Goal: Task Accomplishment & Management: Use online tool/utility

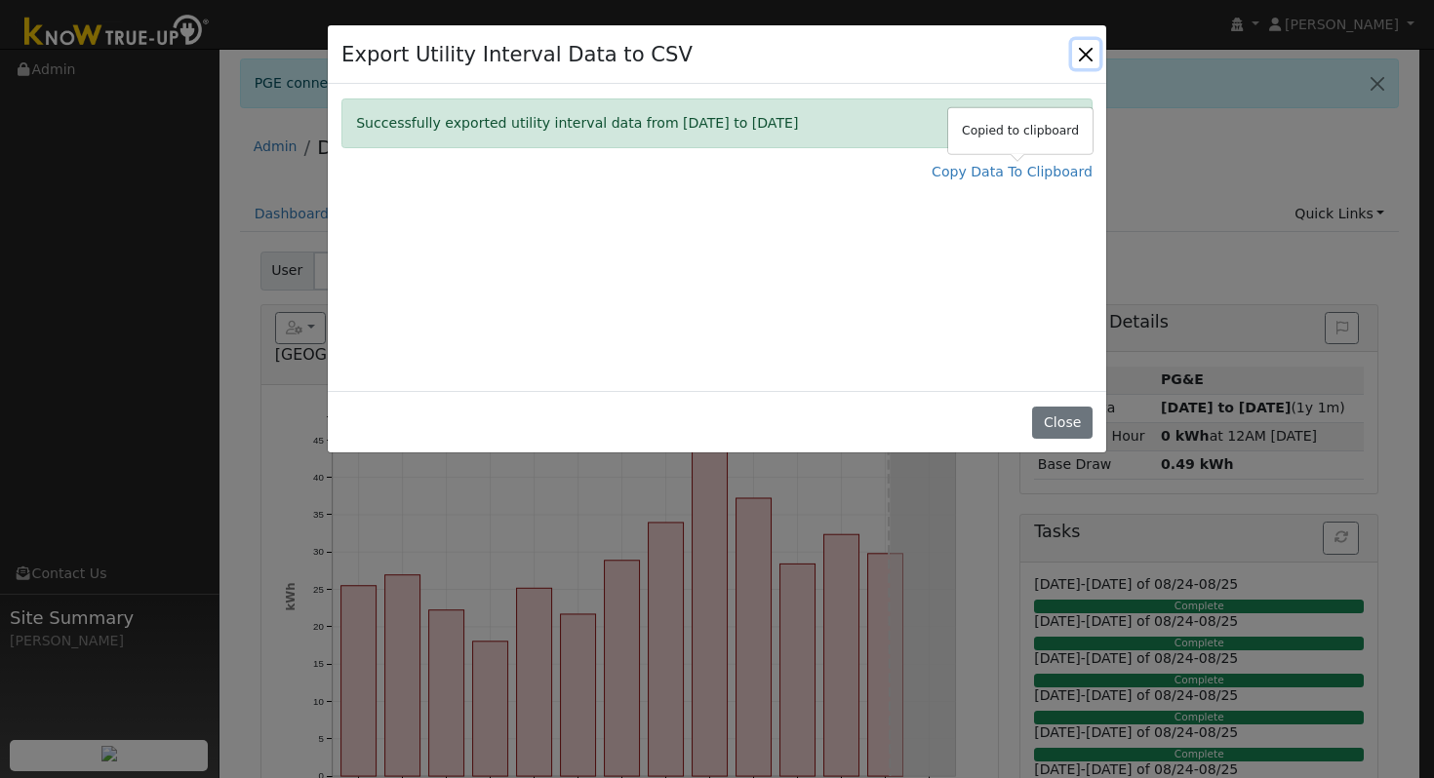
click at [1092, 47] on button "Close" at bounding box center [1085, 53] width 27 height 27
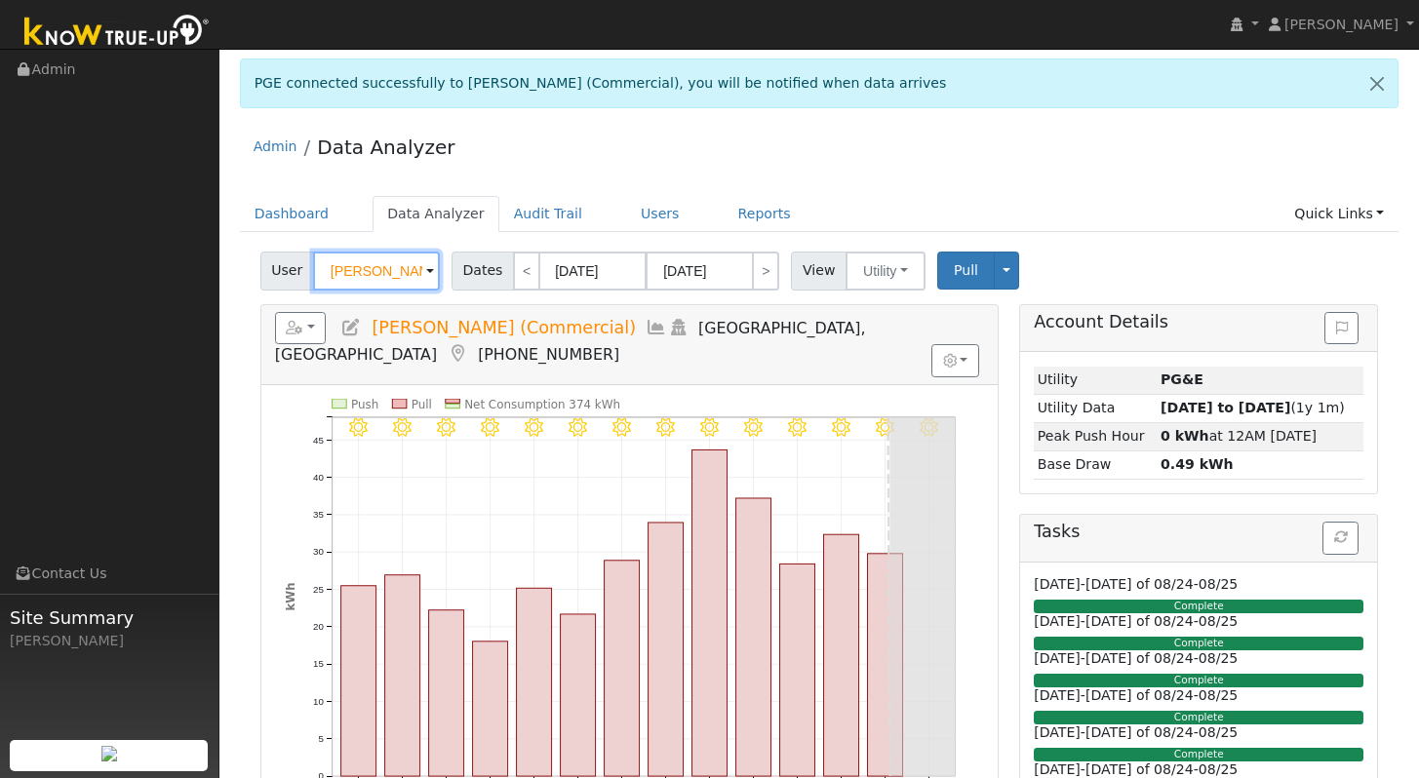
click at [404, 264] on input "[PERSON_NAME] (Commercial)" at bounding box center [376, 271] width 127 height 39
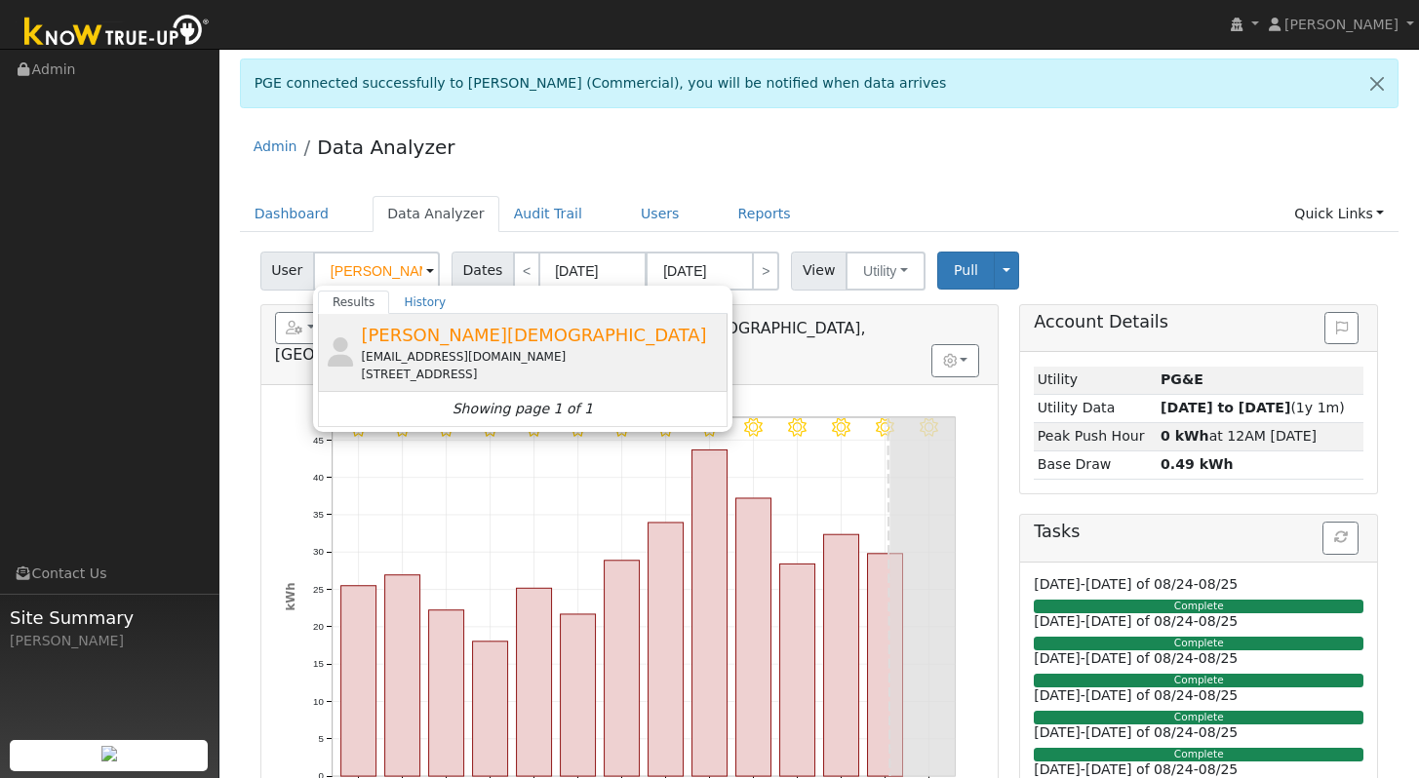
click at [504, 353] on div "[EMAIL_ADDRESS][DOMAIN_NAME]" at bounding box center [542, 357] width 362 height 18
type input "[PERSON_NAME][DEMOGRAPHIC_DATA]"
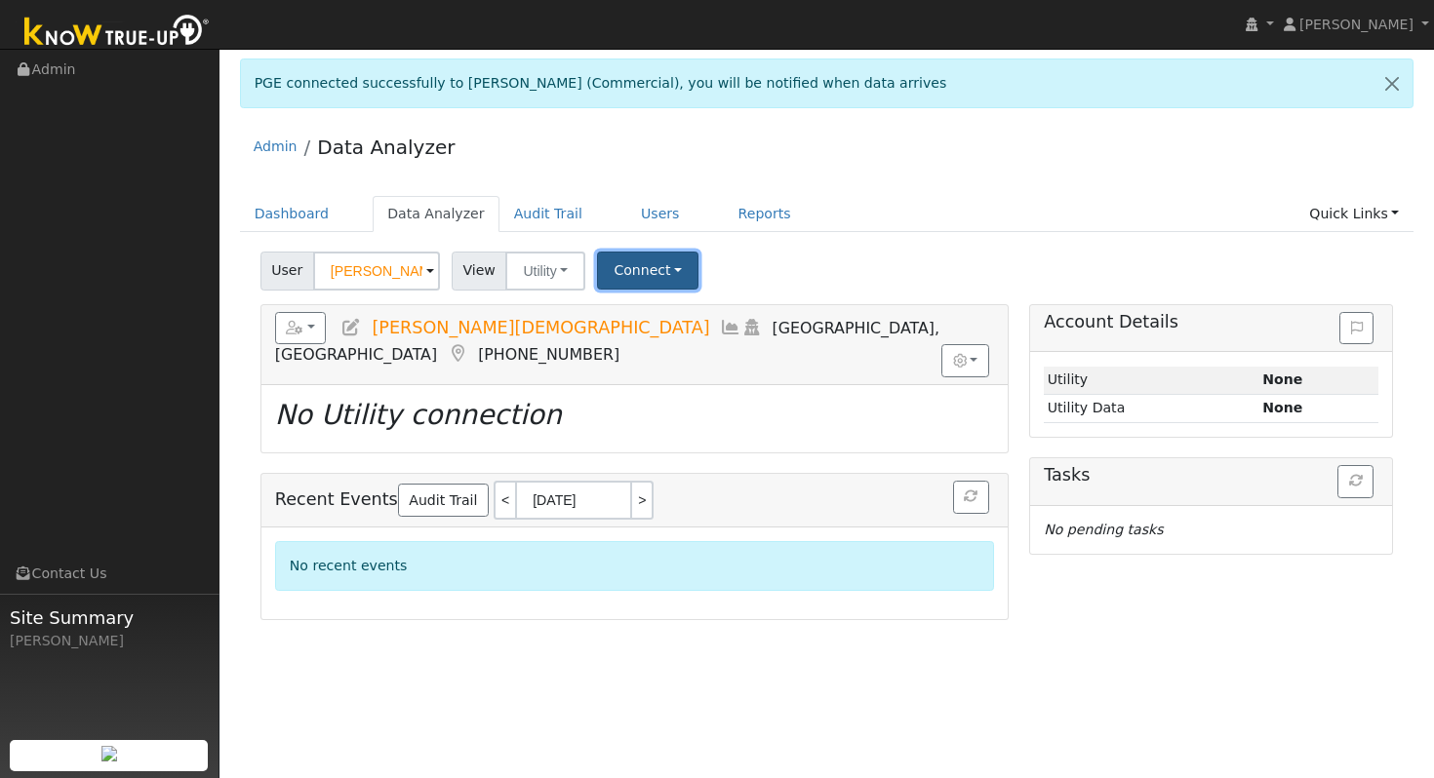
click at [658, 265] on button "Connect" at bounding box center [647, 271] width 101 height 38
click at [734, 317] on link "Select a Provider" at bounding box center [675, 312] width 152 height 27
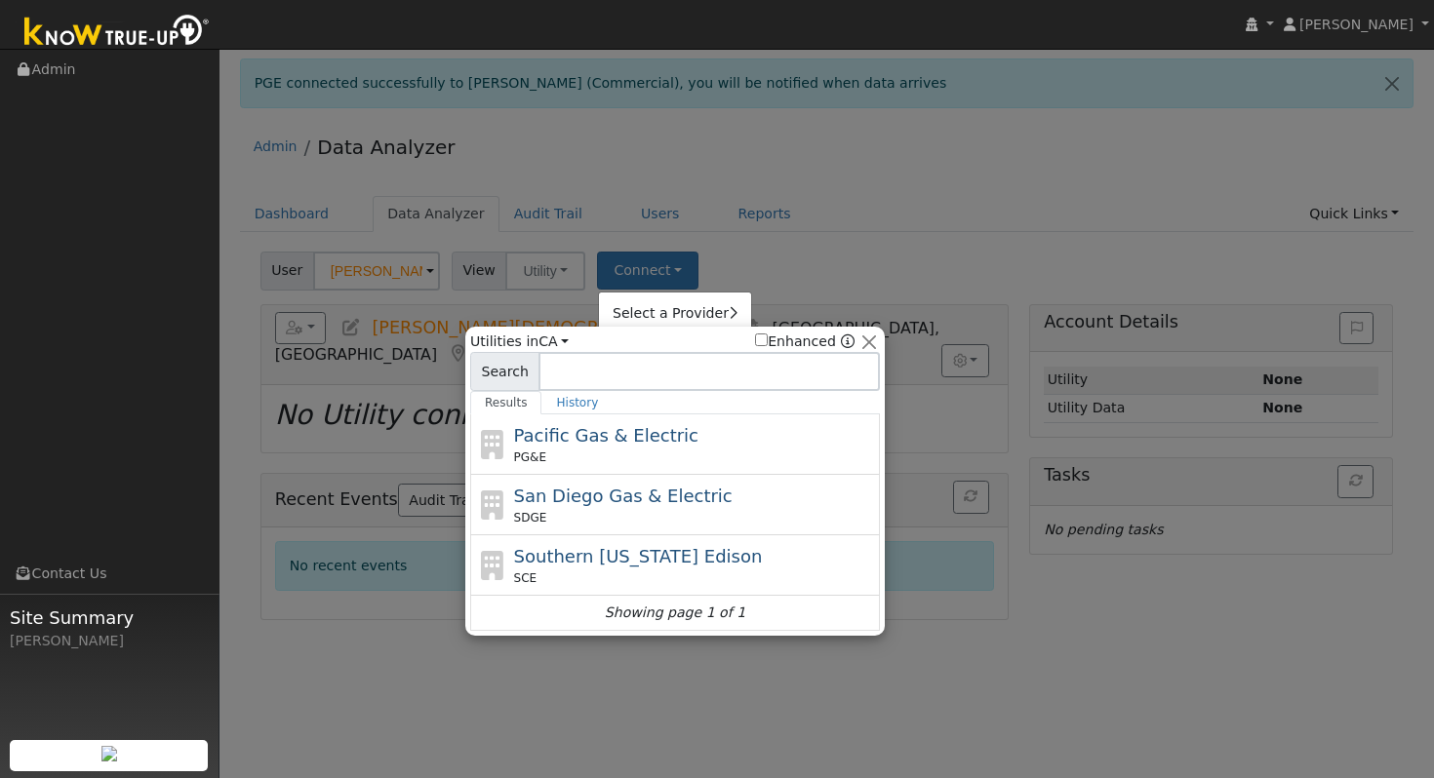
click at [893, 210] on div at bounding box center [717, 389] width 1434 height 778
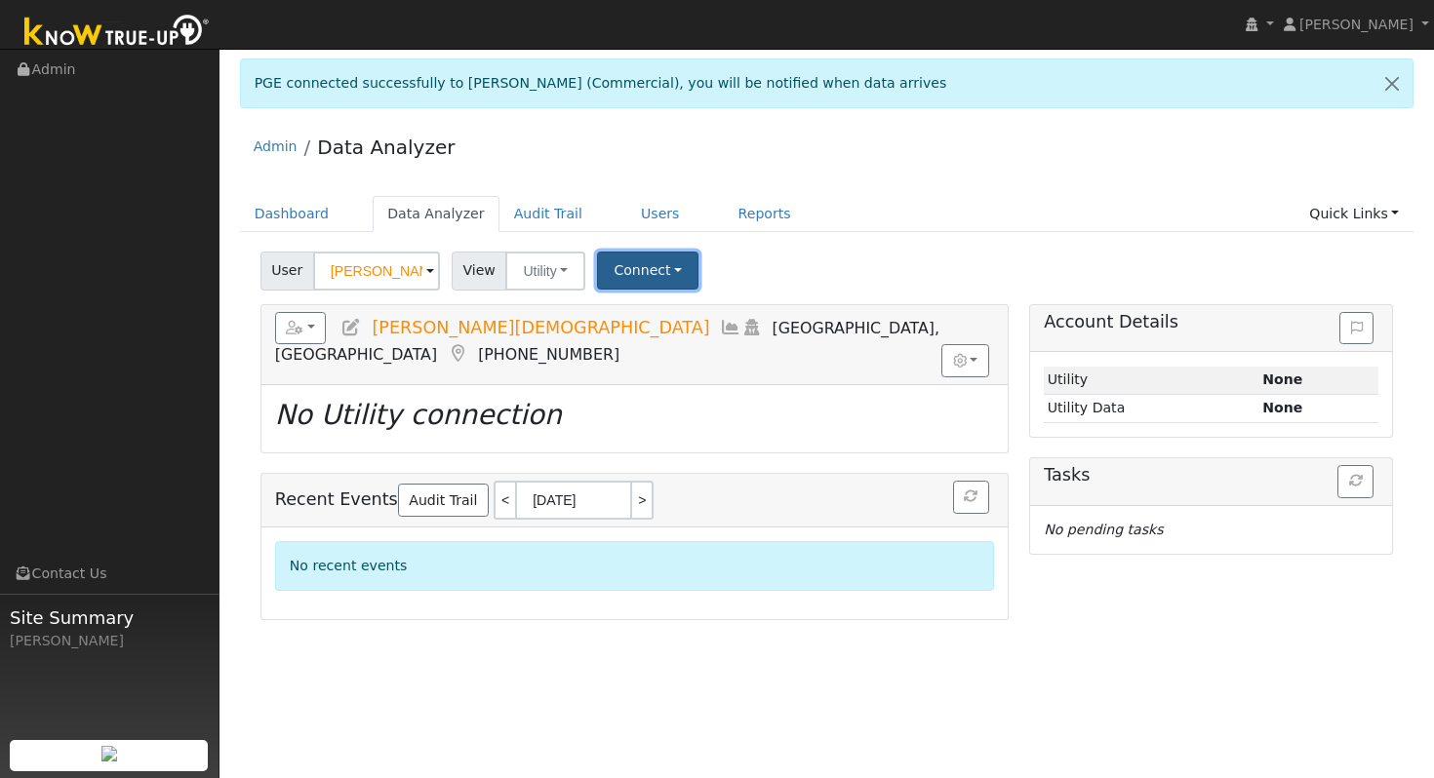
click at [644, 274] on button "Connect" at bounding box center [647, 271] width 101 height 38
click at [690, 318] on link "Select a Provider" at bounding box center [675, 312] width 152 height 27
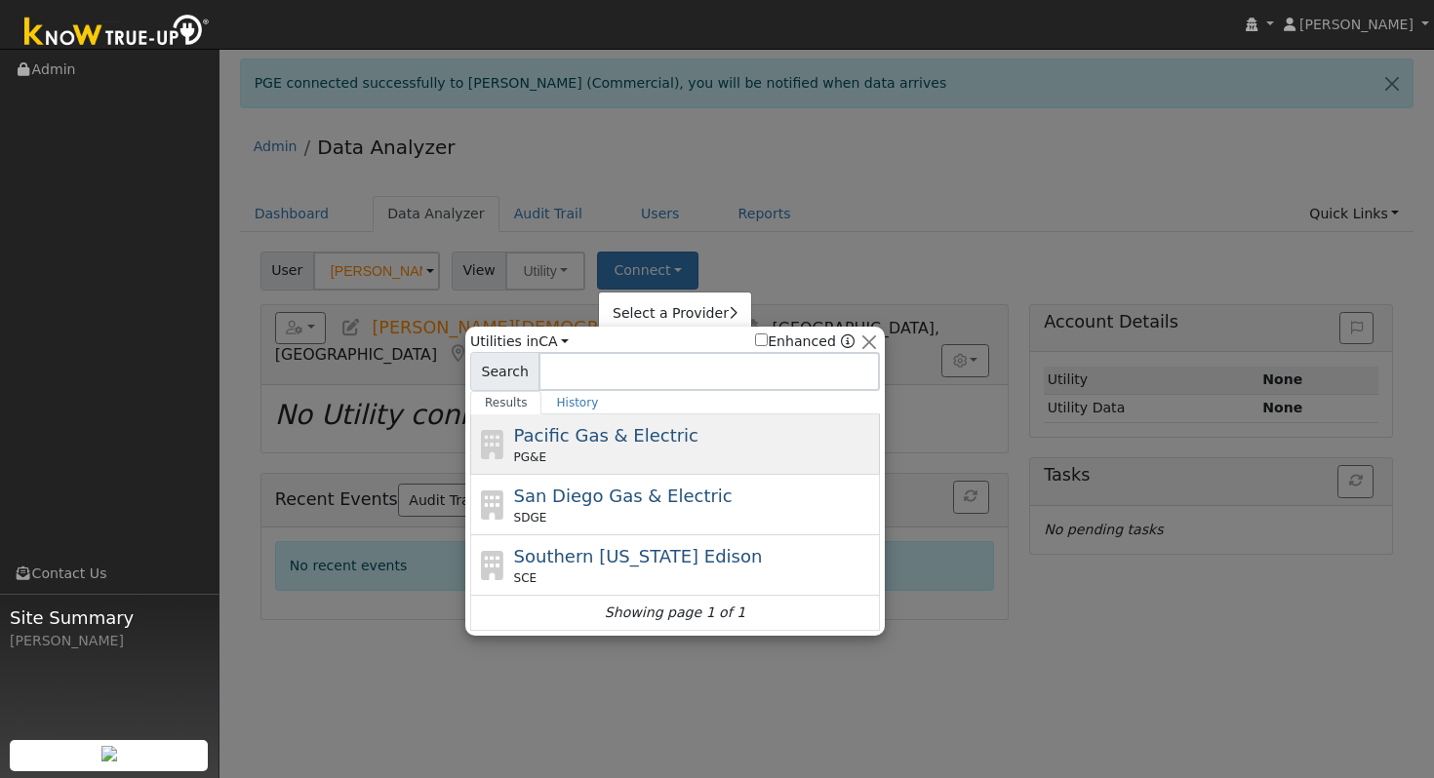
click at [624, 441] on span "Pacific Gas & Electric" at bounding box center [606, 435] width 184 height 20
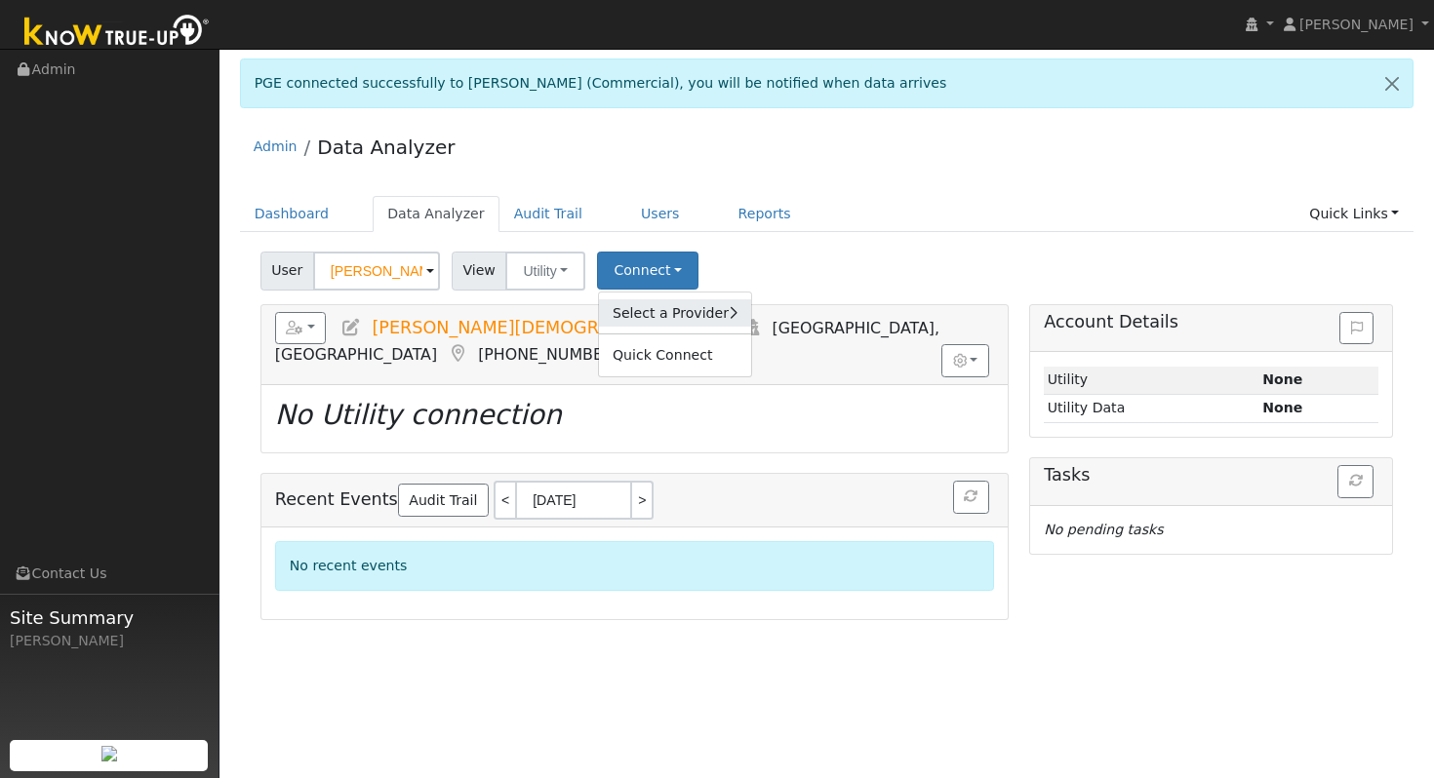
click at [686, 307] on link "Select a Provider" at bounding box center [675, 312] width 152 height 27
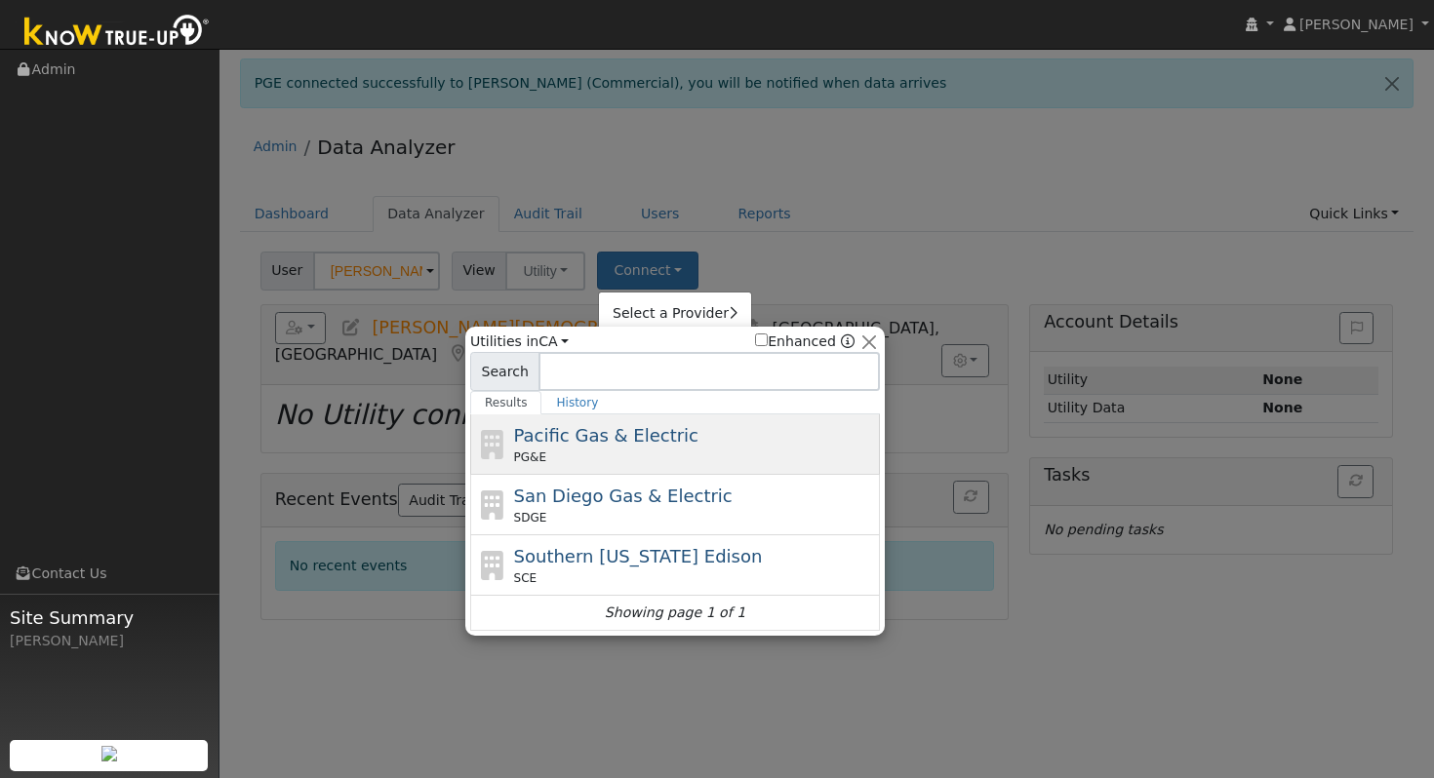
click at [710, 429] on div "Pacific Gas & Electric PG&E" at bounding box center [695, 444] width 362 height 44
